Goal: Transaction & Acquisition: Purchase product/service

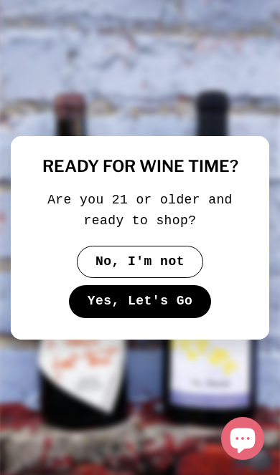
click at [175, 309] on button "Yes, Let's Go" at bounding box center [140, 301] width 142 height 33
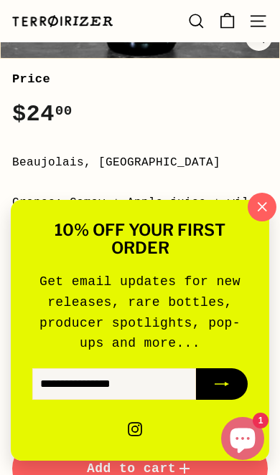
scroll to position [429, 0]
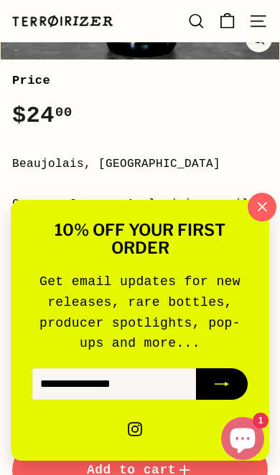
click at [269, 217] on icon "button" at bounding box center [262, 207] width 20 height 20
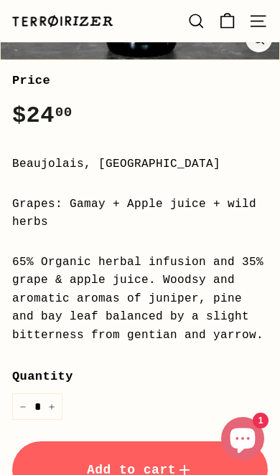
click at [254, 299] on div "10% off your first order Get email updates for new releases, rare bottles, prod…" at bounding box center [139, 330] width 250 height 253
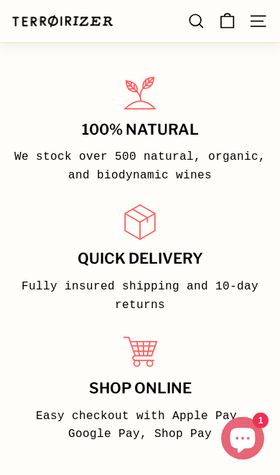
scroll to position [0, 0]
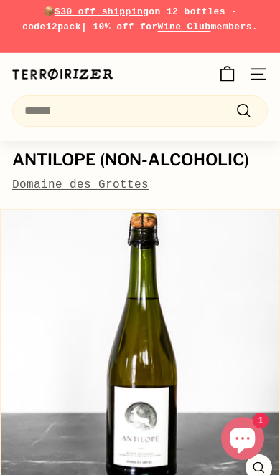
click at [259, 73] on icon ". . ." at bounding box center [257, 74] width 19 height 19
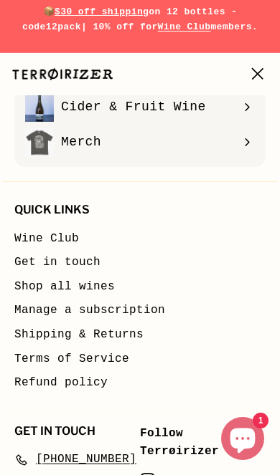
scroll to position [305, 0]
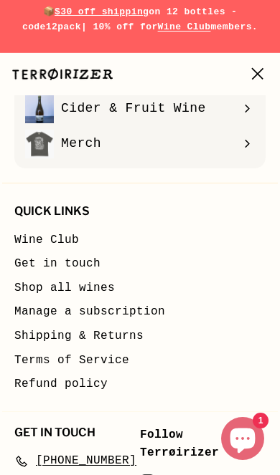
click at [148, 474] on link "instagram Instagram" at bounding box center [147, 483] width 15 height 19
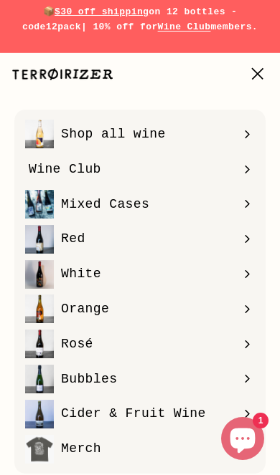
scroll to position [0, 0]
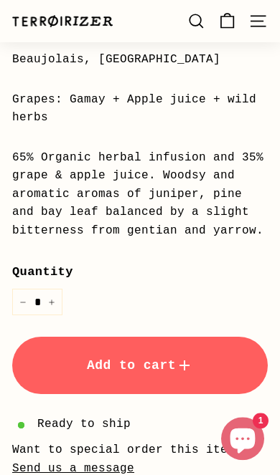
scroll to position [521, 0]
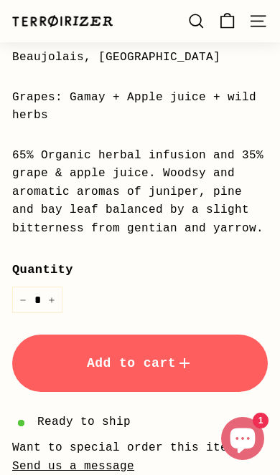
click at [214, 358] on button "Add to cart" at bounding box center [139, 363] width 255 height 57
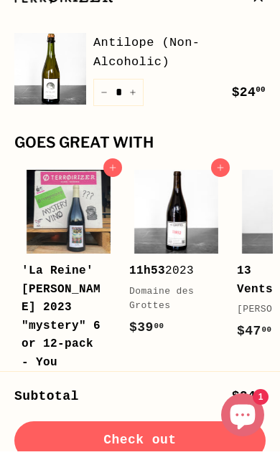
scroll to position [545, 0]
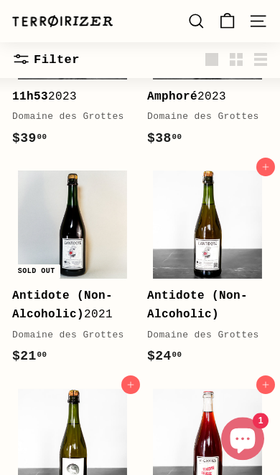
scroll to position [315, 0]
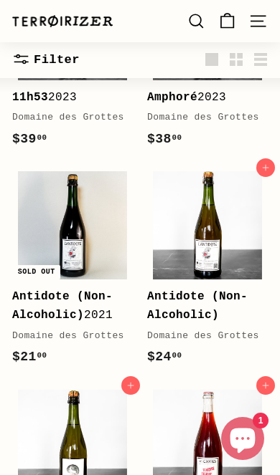
click at [213, 314] on b "Antidote (Non-Alcoholic)" at bounding box center [197, 306] width 100 height 32
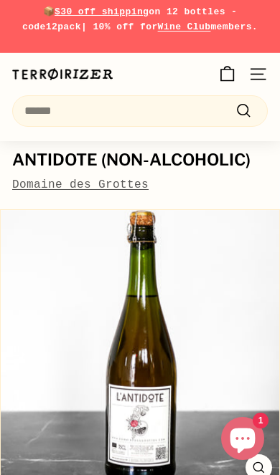
click at [270, 75] on button ". . . Site navigation" at bounding box center [258, 74] width 34 height 42
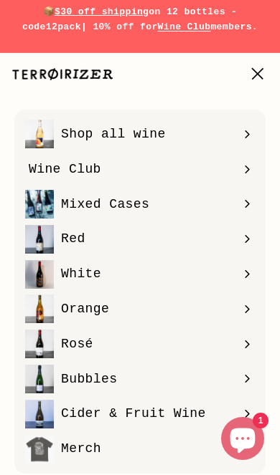
click at [252, 78] on icon ". . ." at bounding box center [257, 74] width 19 height 19
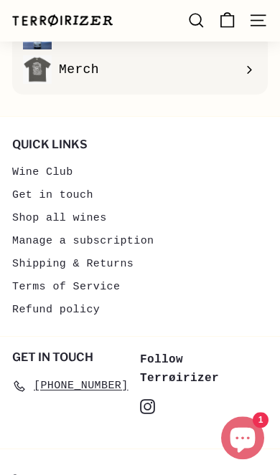
scroll to position [3442, 0]
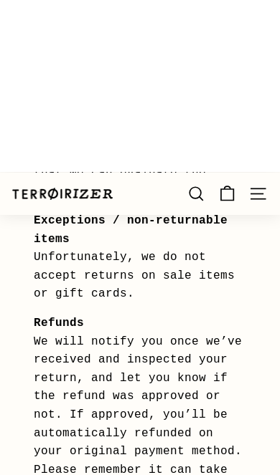
scroll to position [1771, 0]
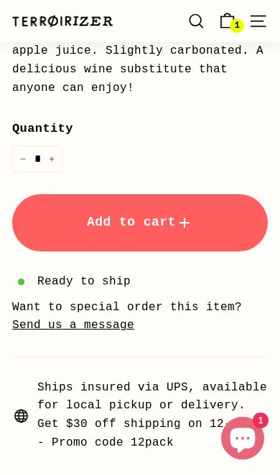
click at [209, 217] on button "Add to cart" at bounding box center [139, 222] width 255 height 57
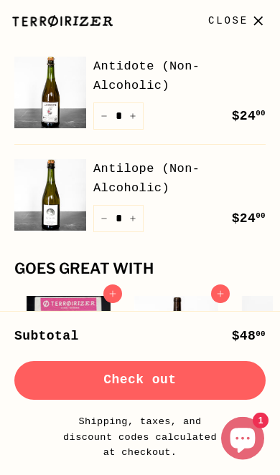
scroll to position [778, 0]
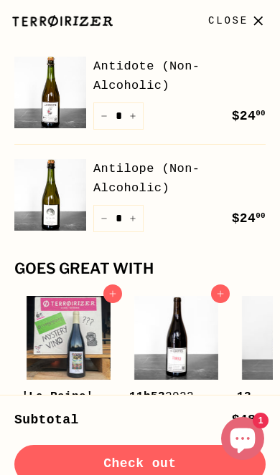
click at [149, 467] on button "Check out" at bounding box center [139, 464] width 251 height 39
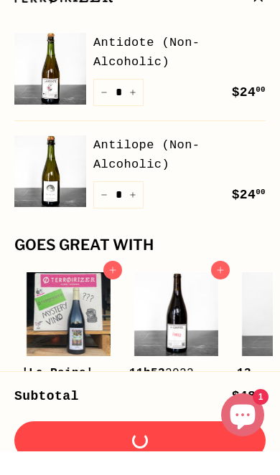
scroll to position [802, 0]
